Goal: Book appointment/travel/reservation

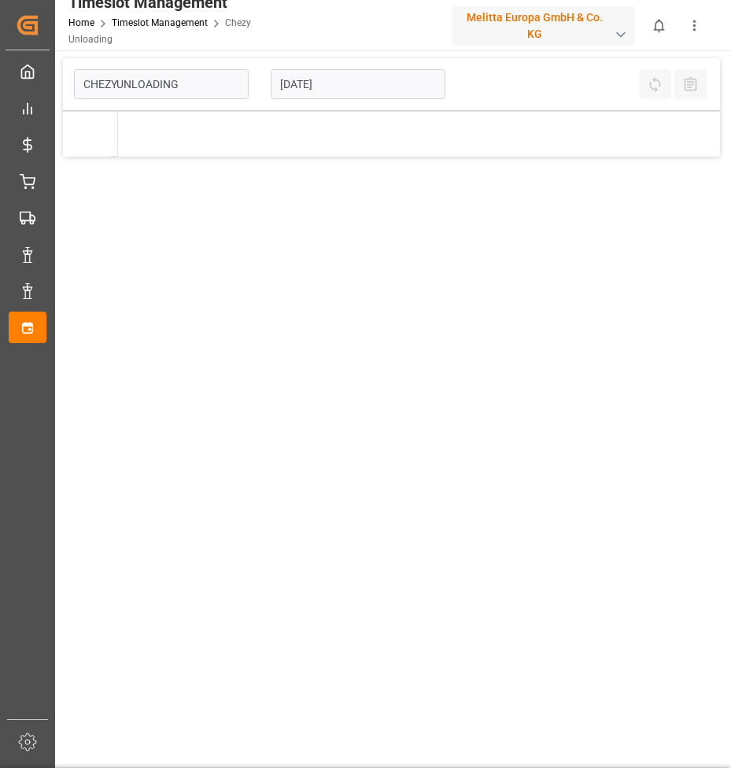
type input "Chezy Unloading"
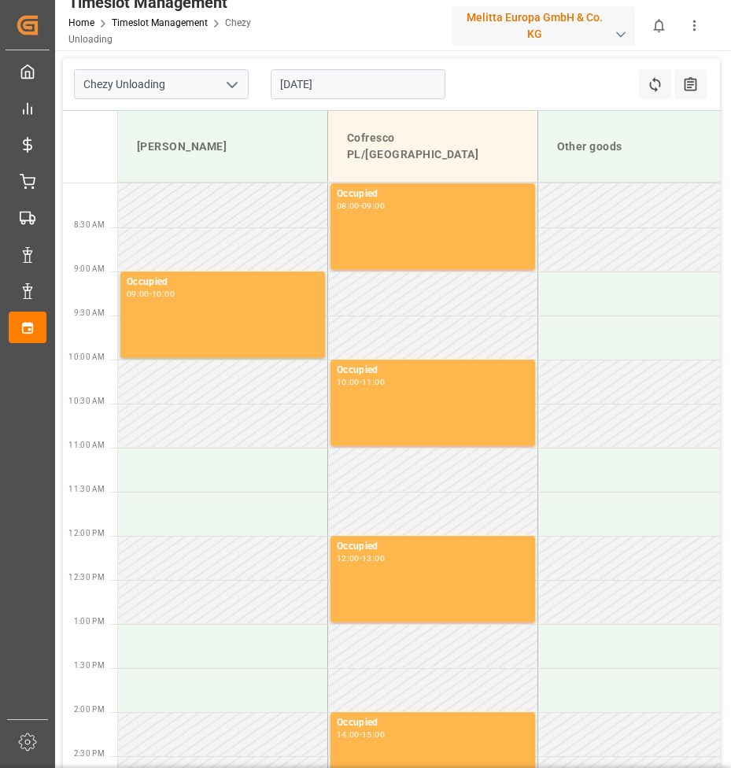
click at [339, 83] on input "[DATE]" at bounding box center [358, 84] width 175 height 30
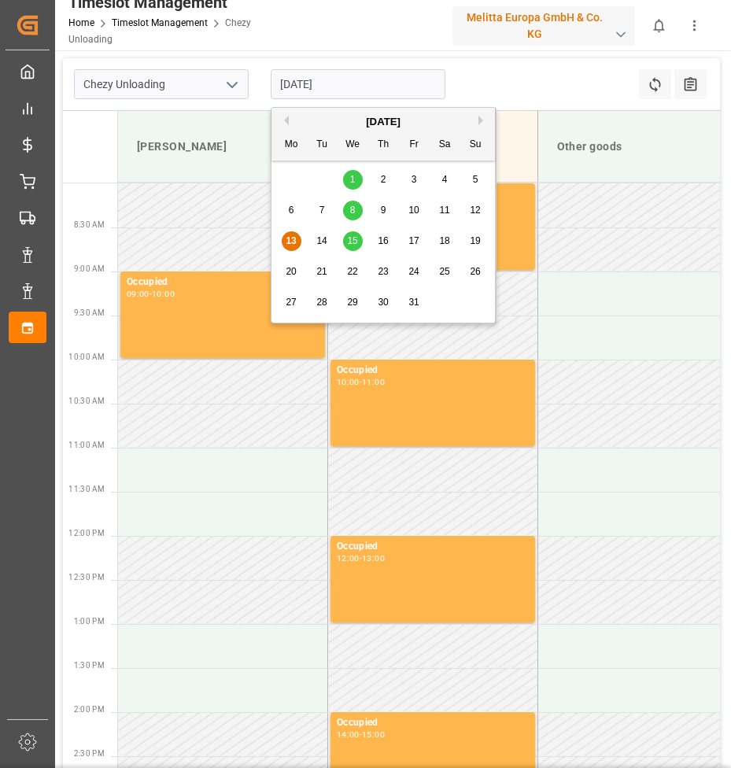
click at [353, 272] on span "22" at bounding box center [352, 271] width 10 height 11
type input "[DATE]"
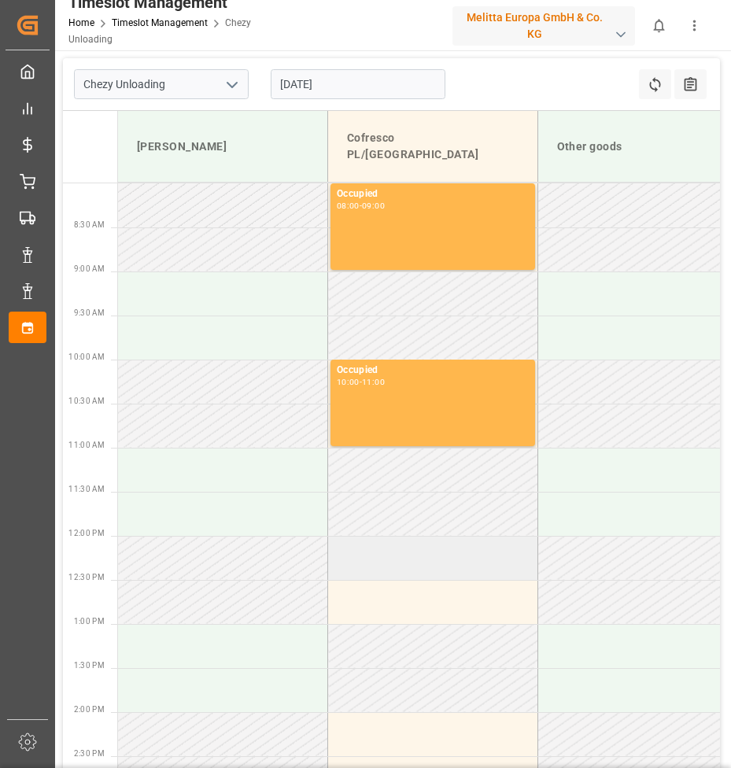
click at [431, 560] on td at bounding box center [433, 558] width 210 height 44
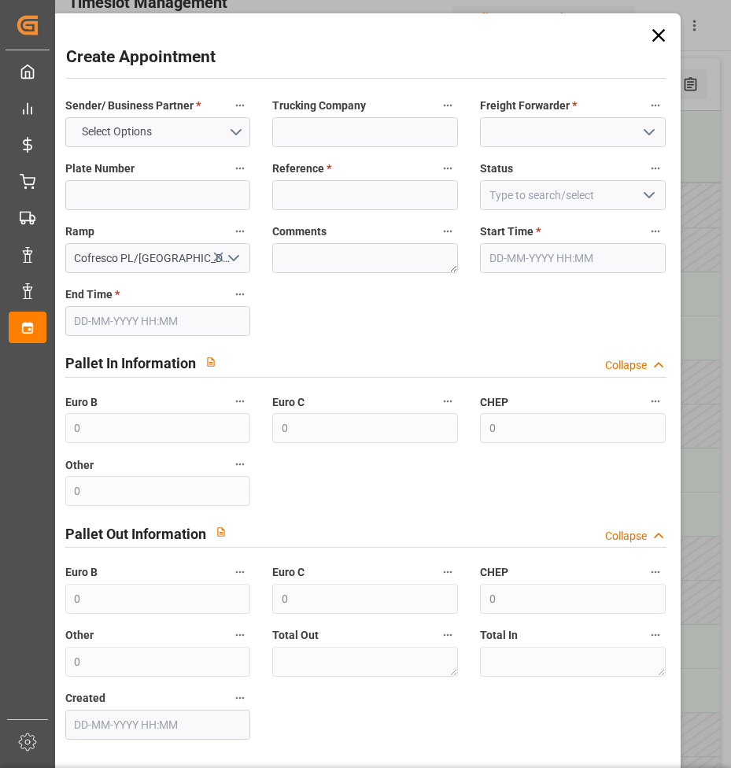
type input "[DATE] 12:00"
type input "[DATE] 13:00"
click at [182, 137] on button "Select Options" at bounding box center [158, 132] width 186 height 30
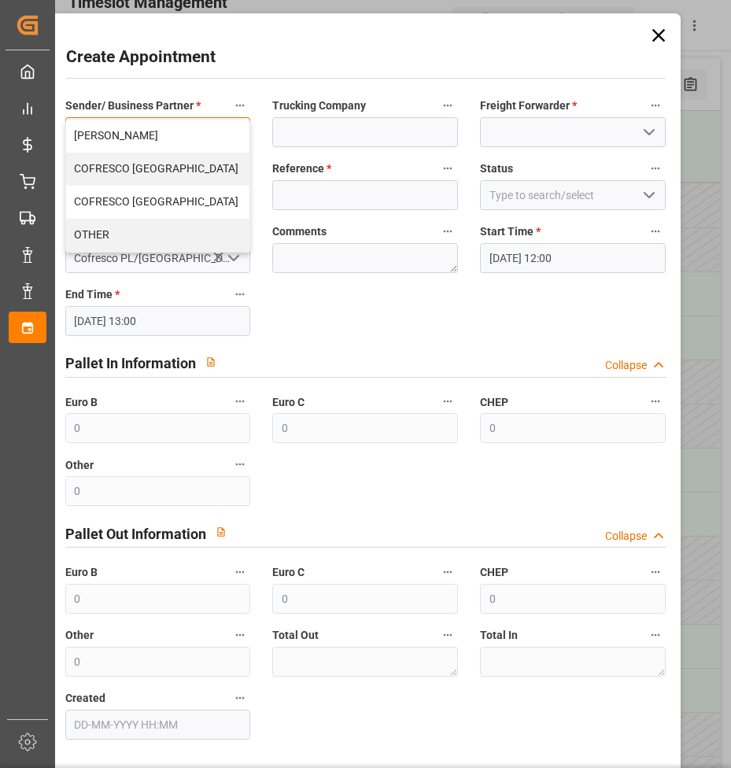
click at [128, 161] on div "COFRESCO [GEOGRAPHIC_DATA]" at bounding box center [158, 169] width 184 height 33
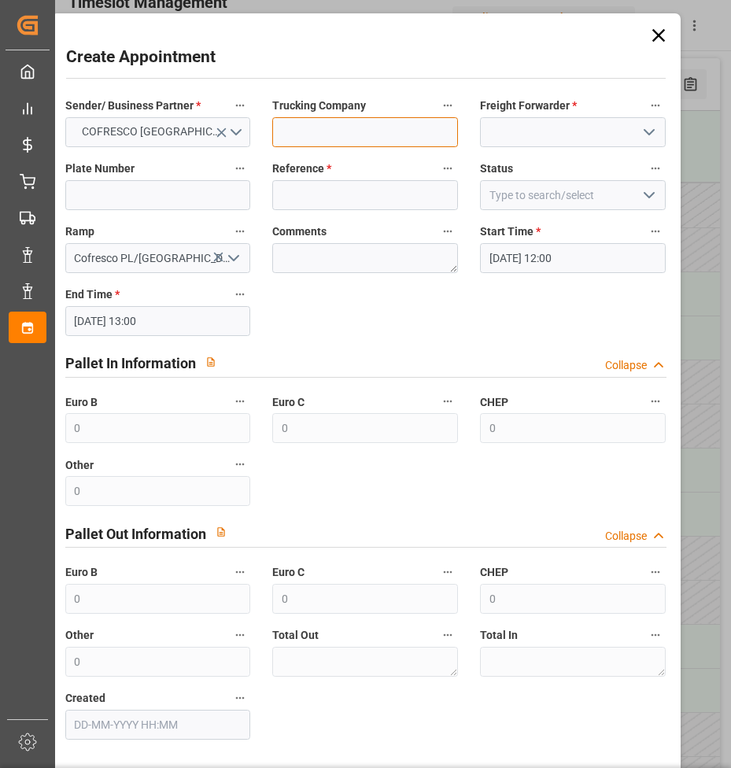
click at [318, 122] on input at bounding box center [365, 132] width 186 height 30
type input "Interset Sp. z o.o."
click at [550, 131] on input at bounding box center [573, 132] width 186 height 30
click at [652, 135] on icon "open menu" at bounding box center [649, 132] width 19 height 19
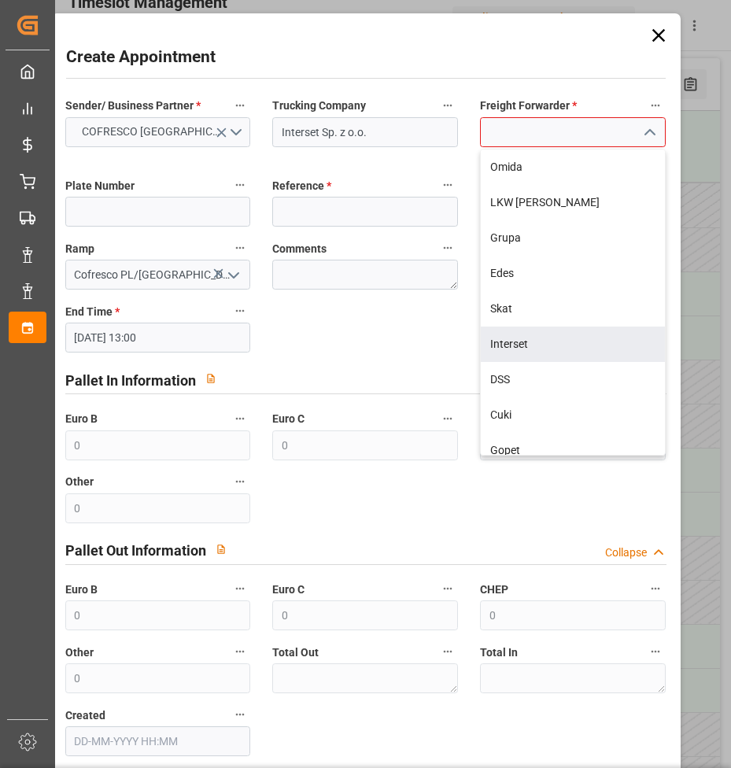
click at [515, 340] on div "Interset" at bounding box center [573, 344] width 184 height 35
type input "Interset"
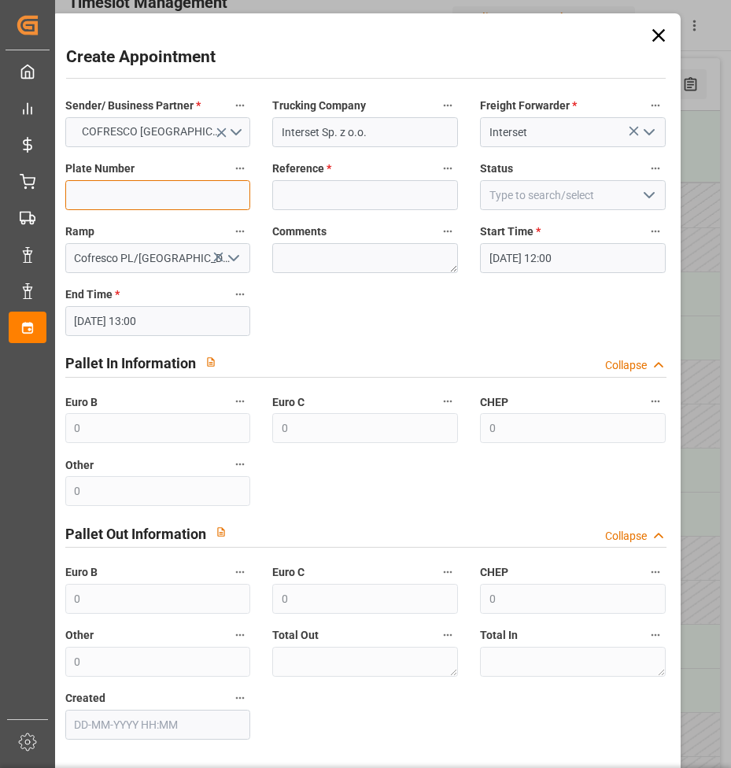
click at [195, 201] on input at bounding box center [158, 195] width 186 height 30
type input "ctr5107p/ct4381w"
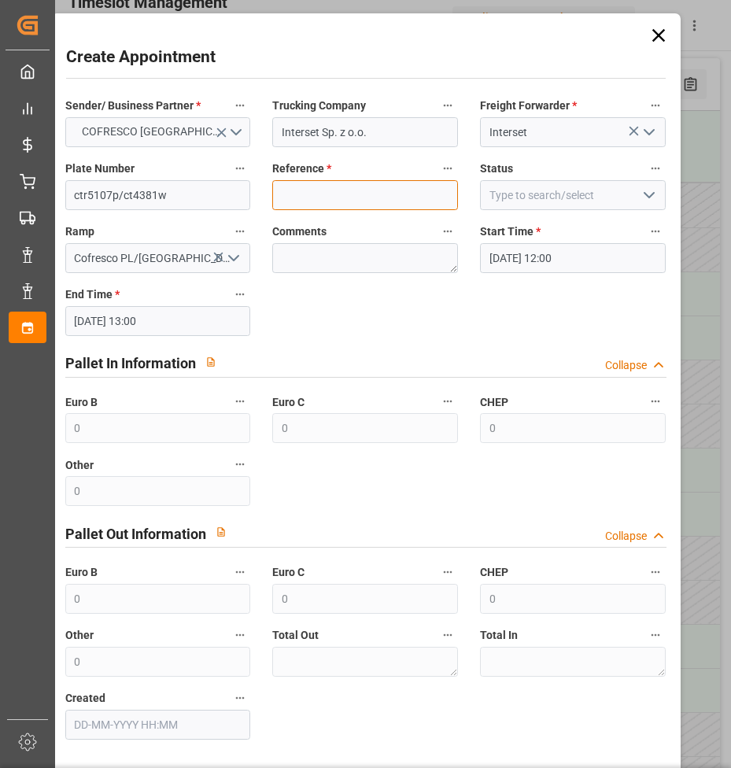
click at [330, 194] on input at bounding box center [365, 195] width 186 height 30
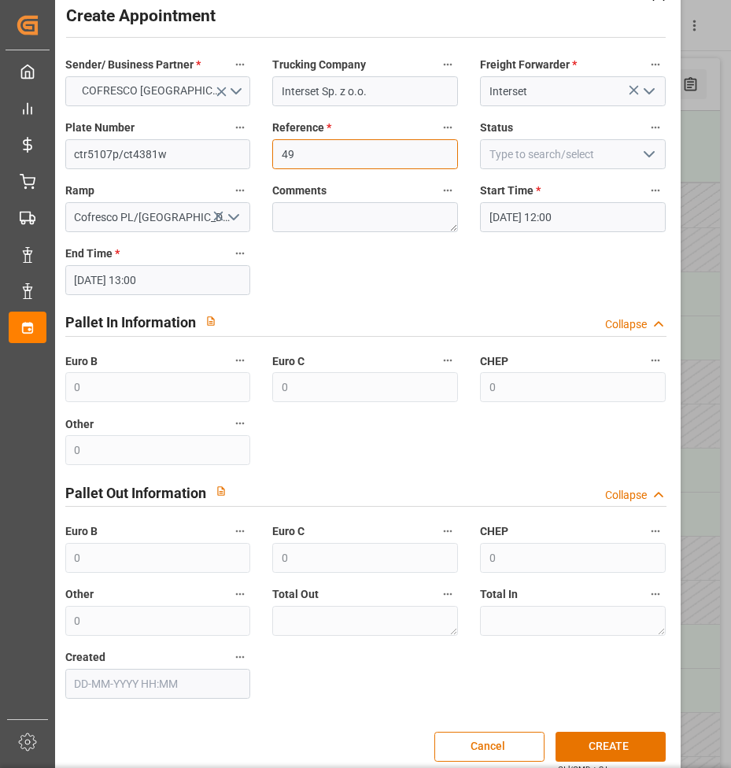
scroll to position [63, 0]
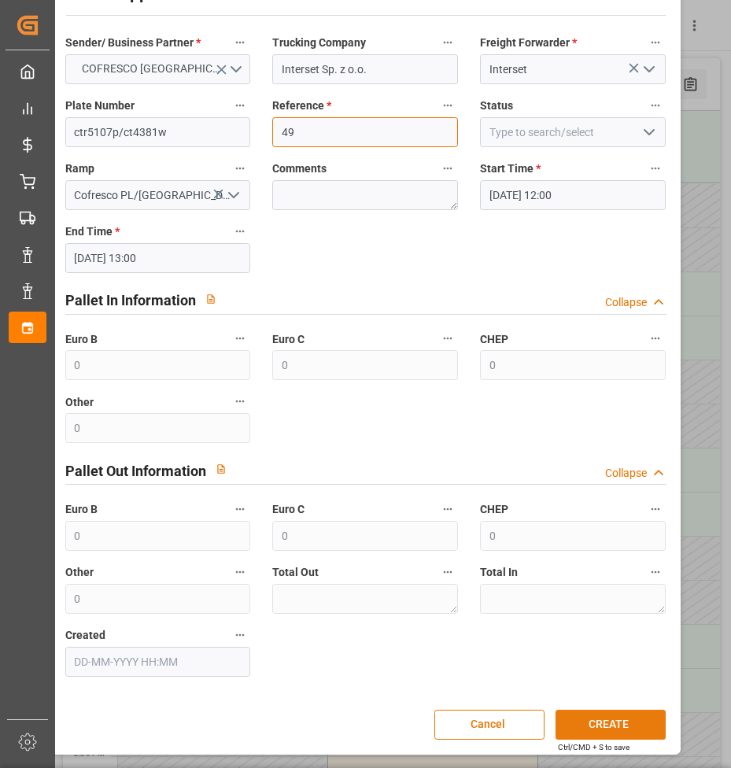
type input "49"
click at [593, 712] on button "CREATE" at bounding box center [611, 725] width 110 height 30
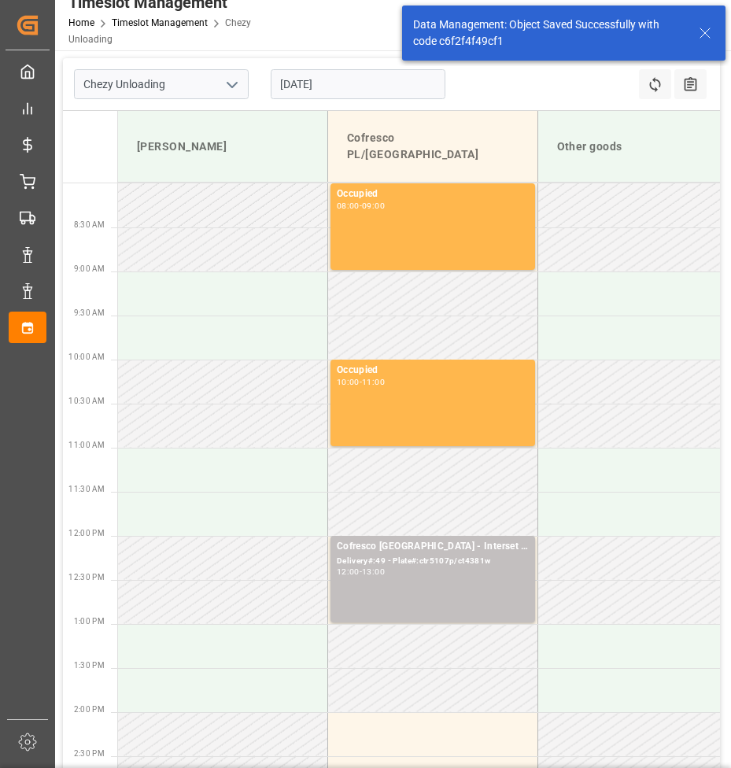
click at [289, 73] on input "[DATE]" at bounding box center [358, 84] width 175 height 30
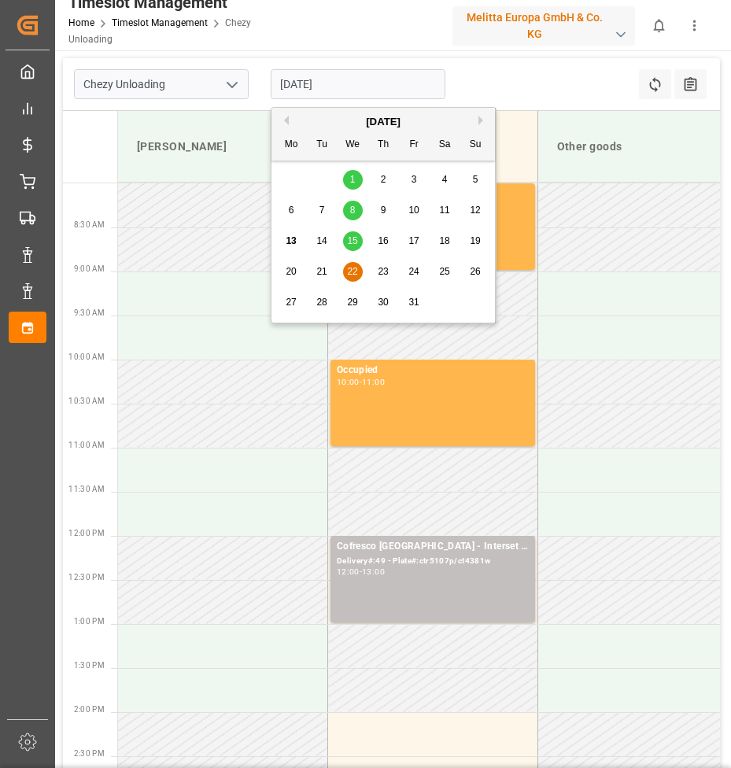
click at [383, 274] on span "23" at bounding box center [383, 271] width 10 height 11
type input "[DATE]"
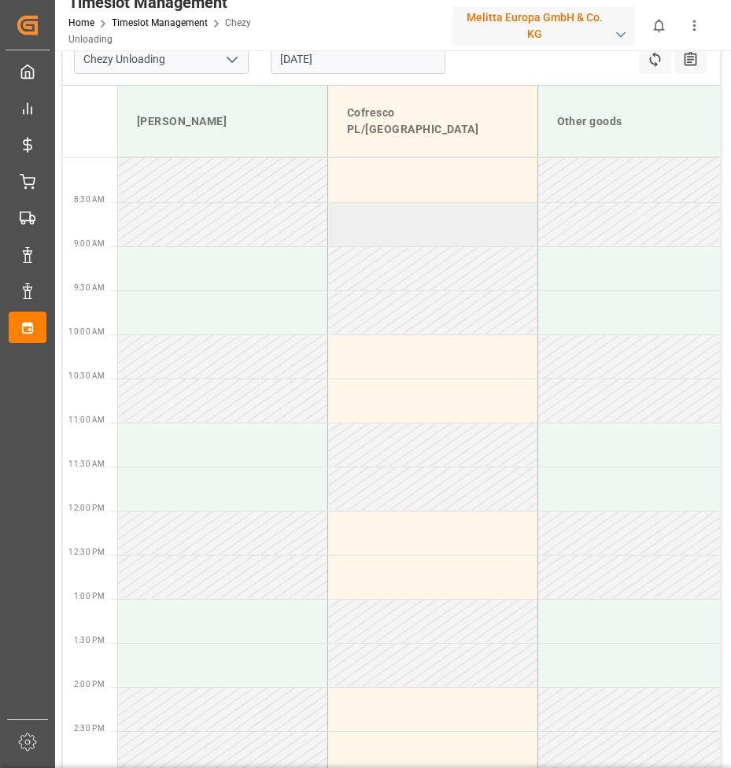
scroll to position [0, 0]
